Goal: Task Accomplishment & Management: Complete application form

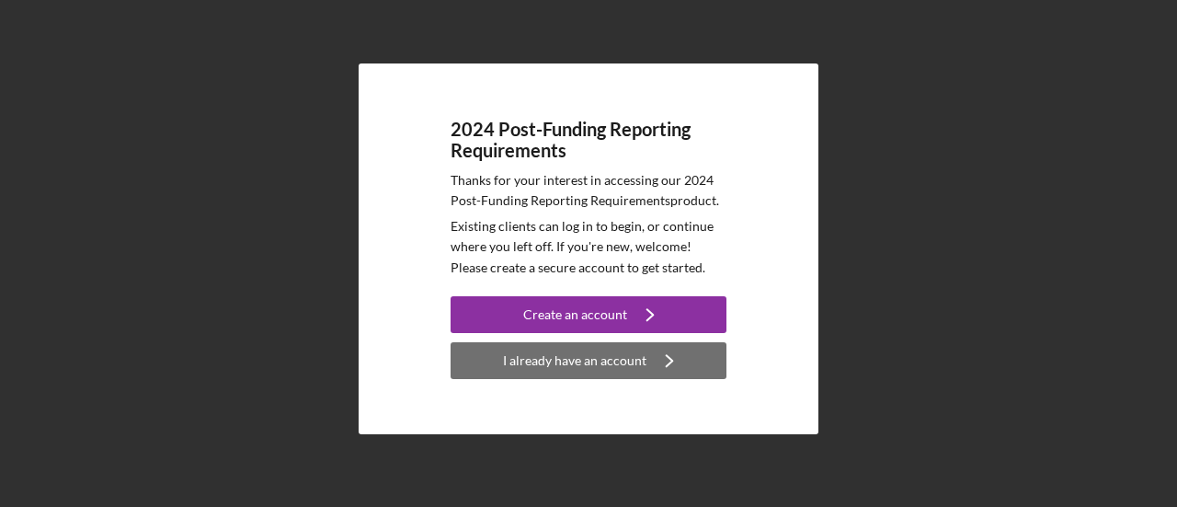
click at [581, 365] on div "I already have an account" at bounding box center [574, 360] width 143 height 37
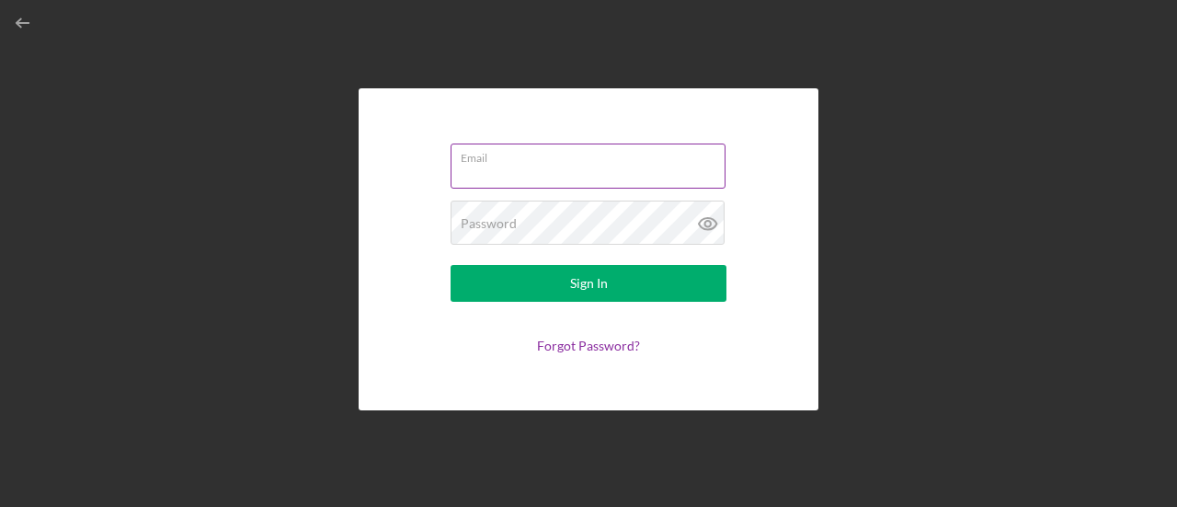
click at [528, 171] on input "Email" at bounding box center [587, 165] width 275 height 44
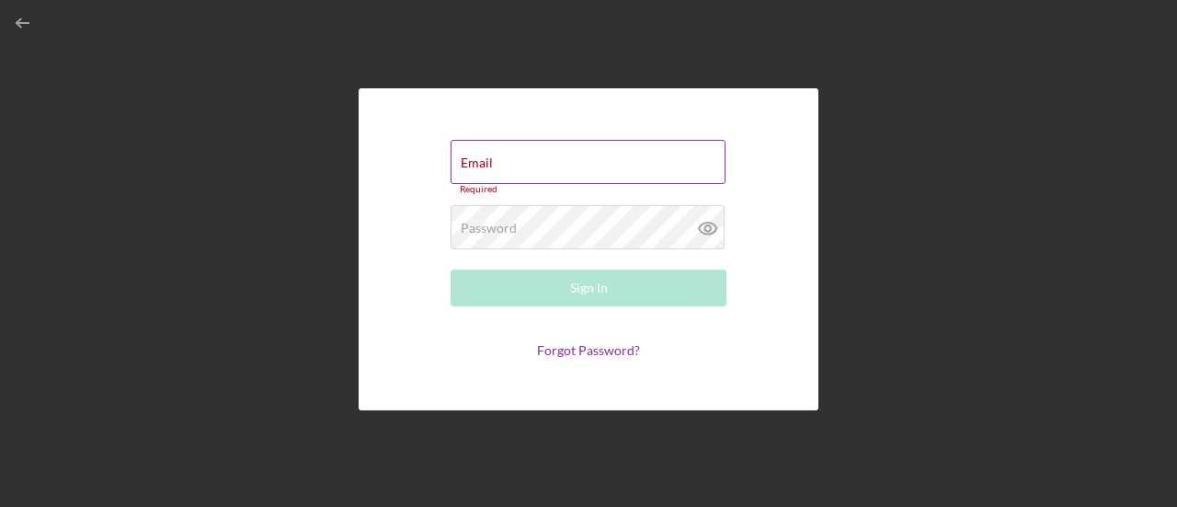
click at [529, 169] on div "Email Required" at bounding box center [588, 167] width 276 height 55
paste input "[PERSON_NAME][EMAIL_ADDRESS][DOMAIN_NAME]"
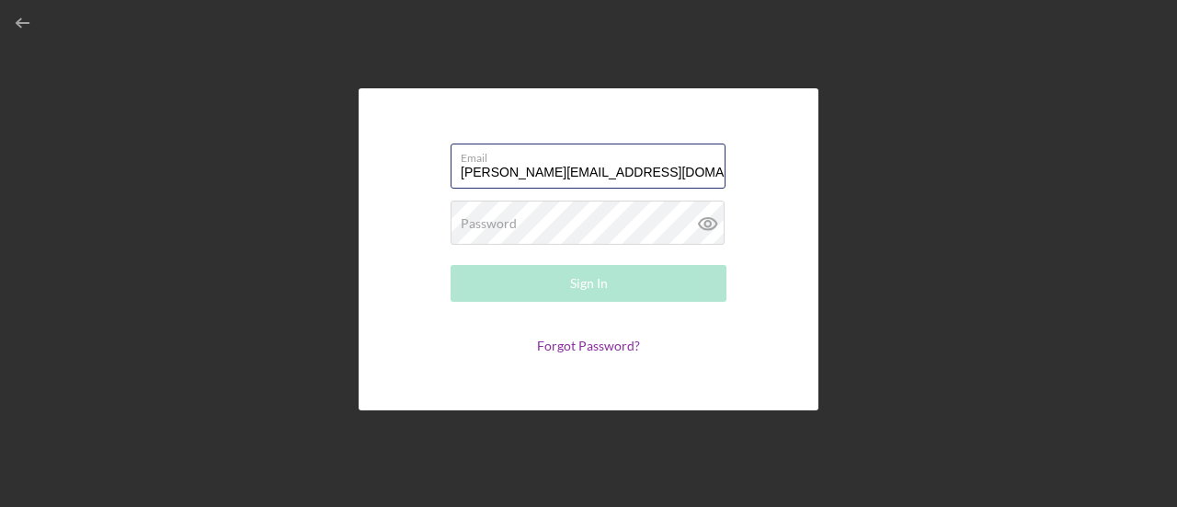
type input "[PERSON_NAME][EMAIL_ADDRESS][DOMAIN_NAME]"
click at [553, 252] on form "Email [PERSON_NAME][EMAIL_ADDRESS][DOMAIN_NAME] Password Required Sign In Forgo…" at bounding box center [588, 249] width 368 height 230
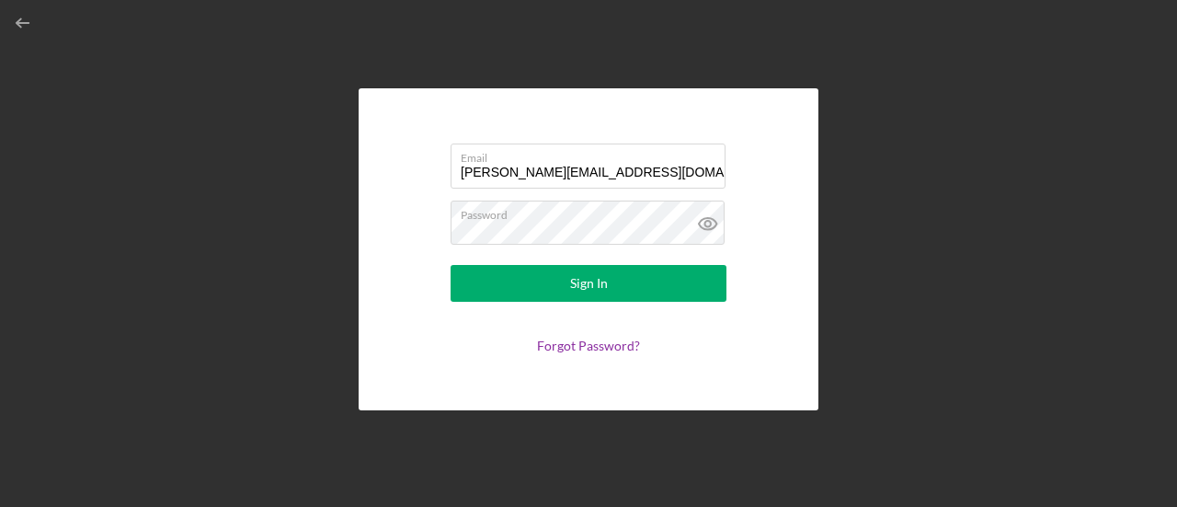
click at [514, 350] on div "Forgot Password?" at bounding box center [588, 345] width 276 height 15
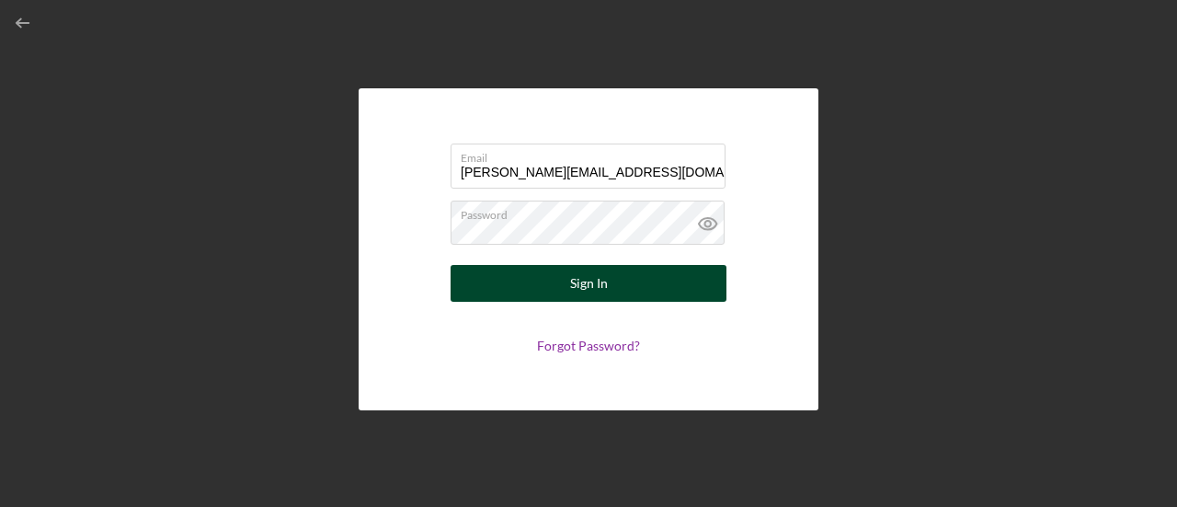
click at [516, 290] on button "Sign In" at bounding box center [588, 283] width 276 height 37
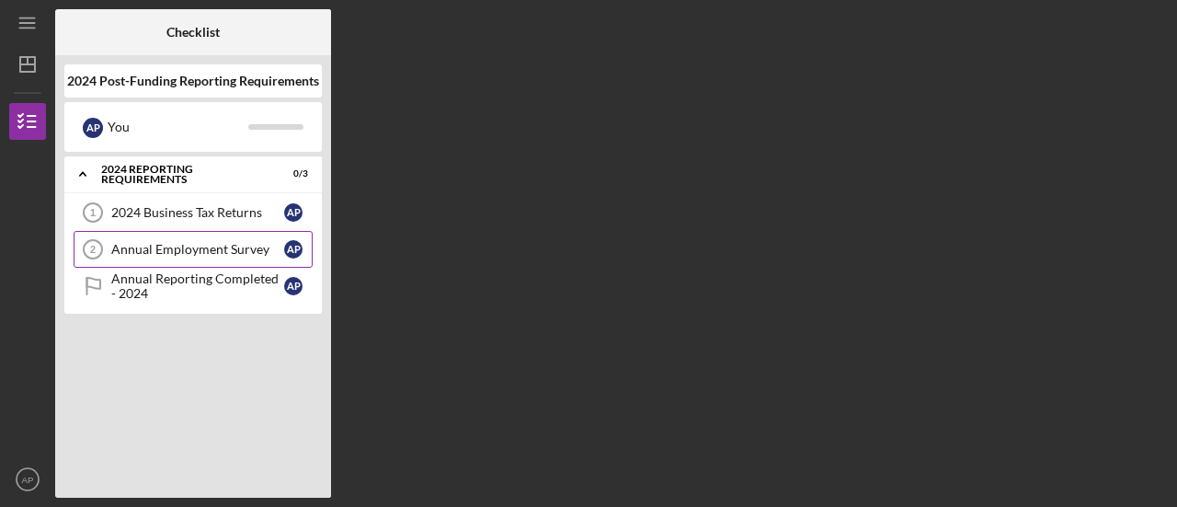
click at [159, 253] on div "Annual Employment Survey" at bounding box center [197, 249] width 173 height 15
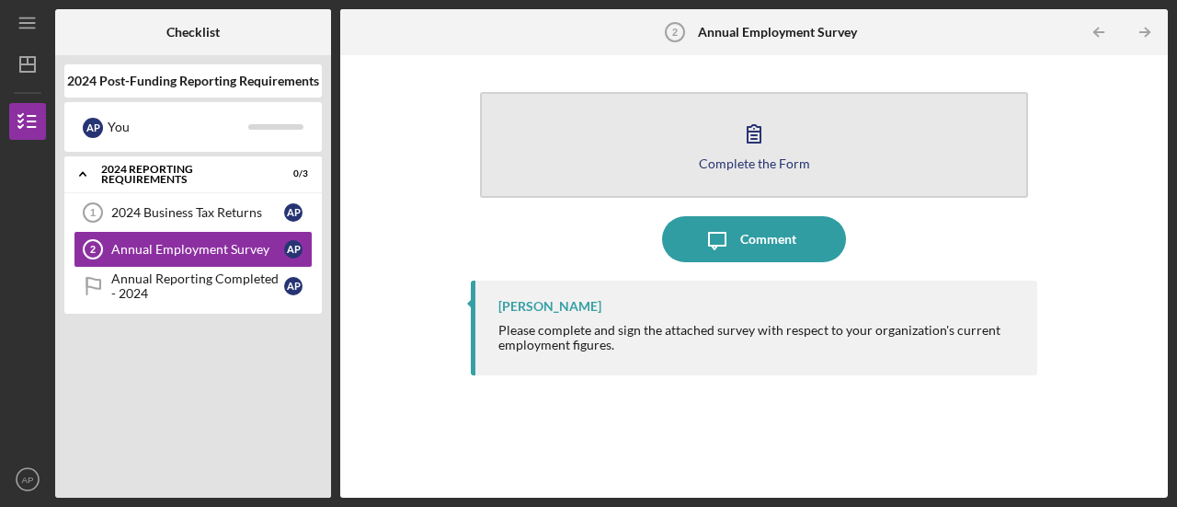
click at [742, 134] on icon "button" at bounding box center [754, 133] width 46 height 46
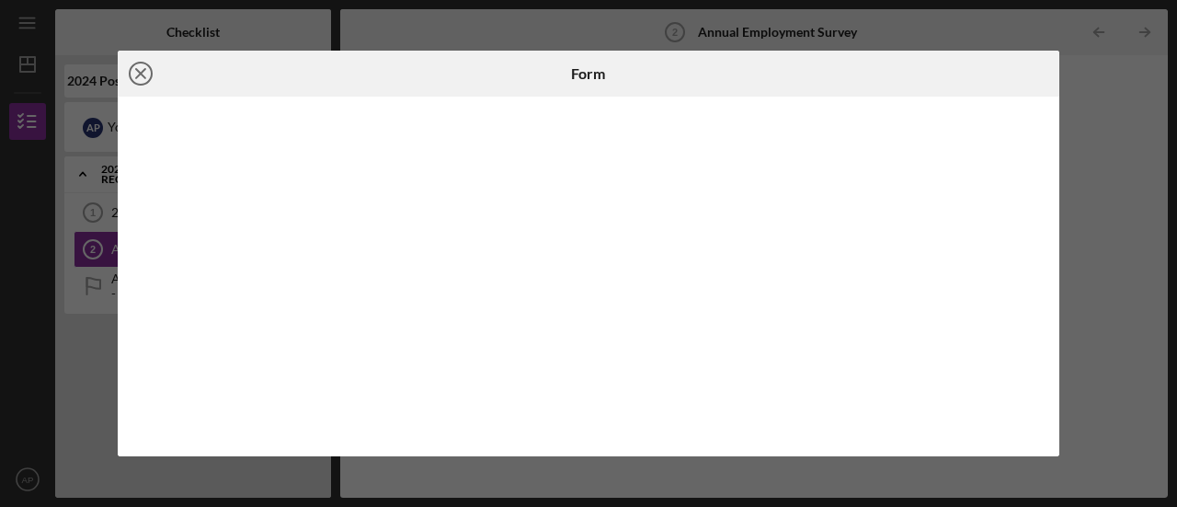
click at [143, 76] on line at bounding box center [140, 73] width 9 height 9
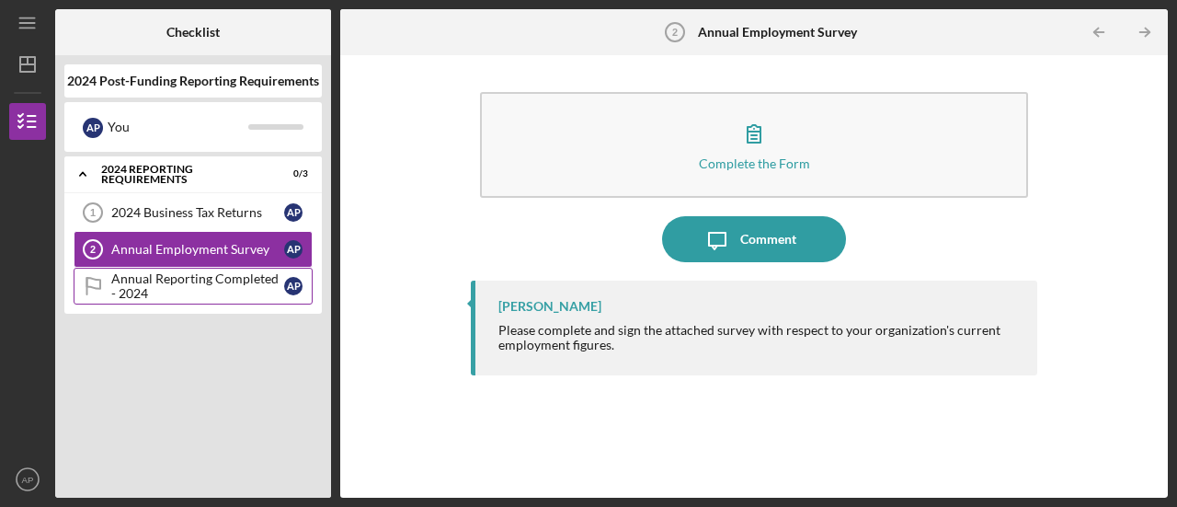
click at [176, 277] on div "Annual Reporting Completed - 2024" at bounding box center [197, 285] width 173 height 29
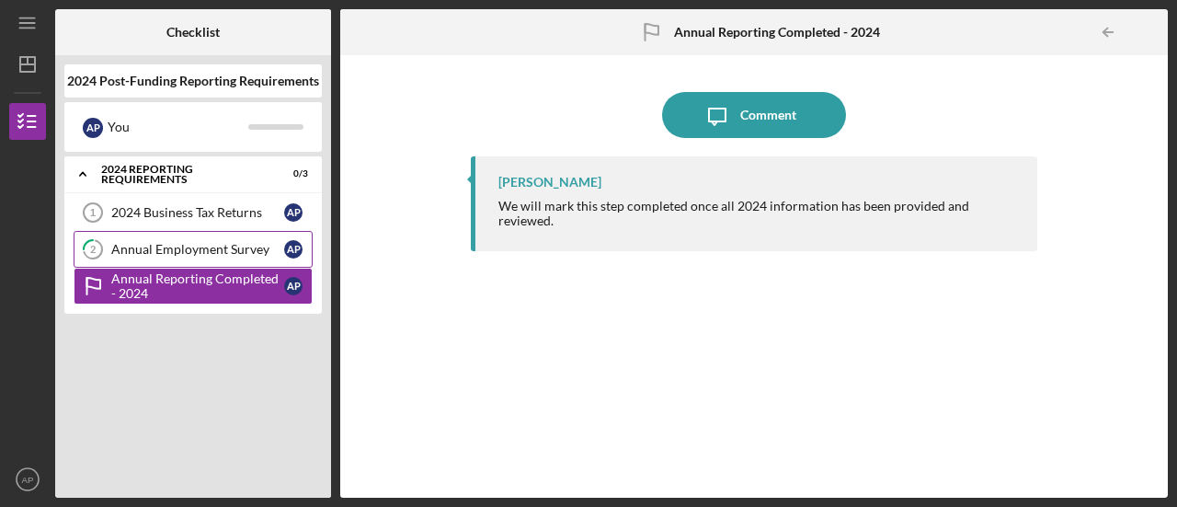
click at [142, 244] on div "Annual Employment Survey" at bounding box center [197, 249] width 173 height 15
